Goal: Use online tool/utility

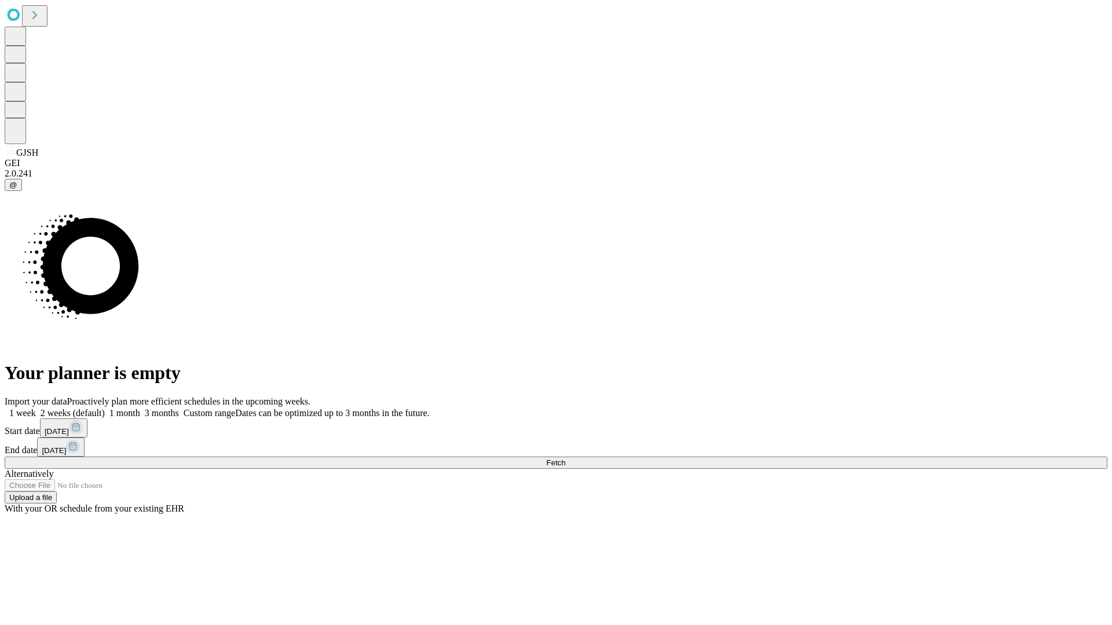
click at [565, 459] on span "Fetch" at bounding box center [555, 463] width 19 height 9
